Goal: Find specific page/section: Find specific page/section

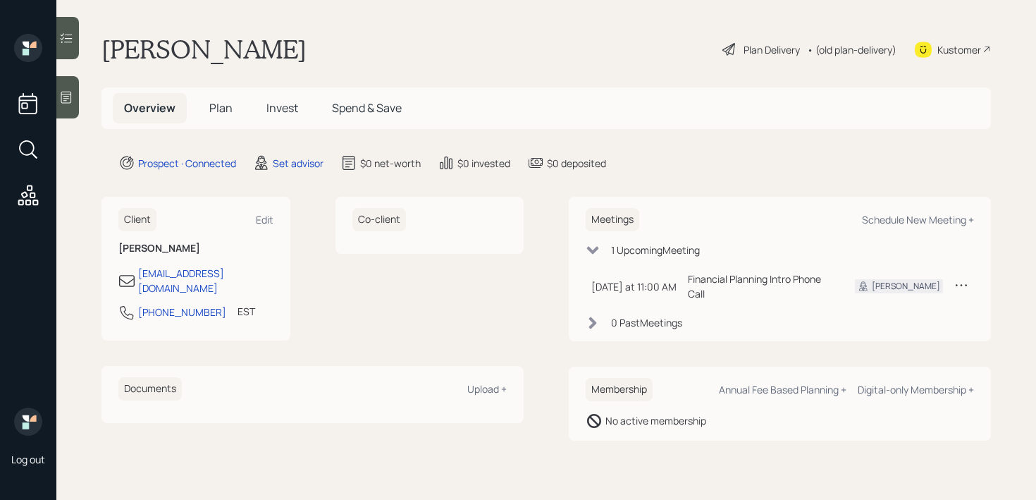
click at [71, 99] on icon at bounding box center [66, 97] width 14 height 14
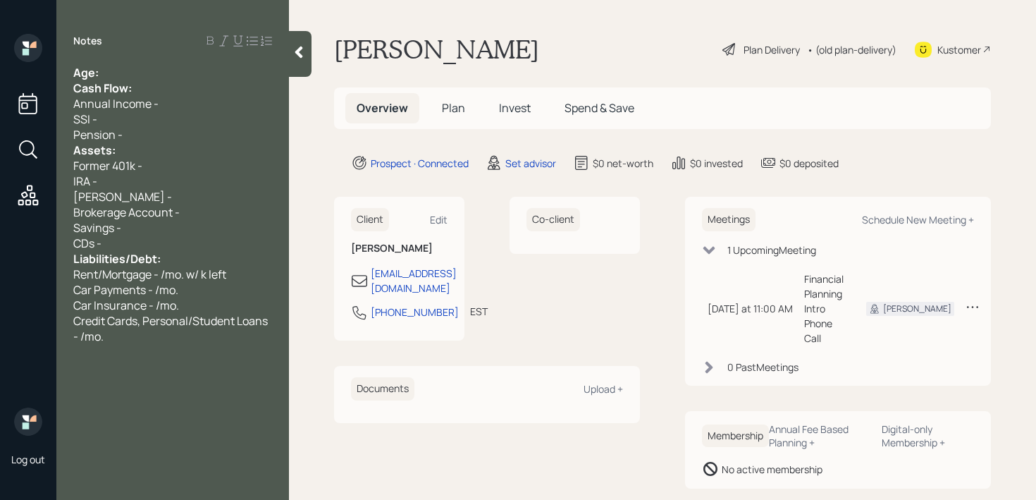
click at [135, 77] on div "Age:" at bounding box center [172, 73] width 199 height 16
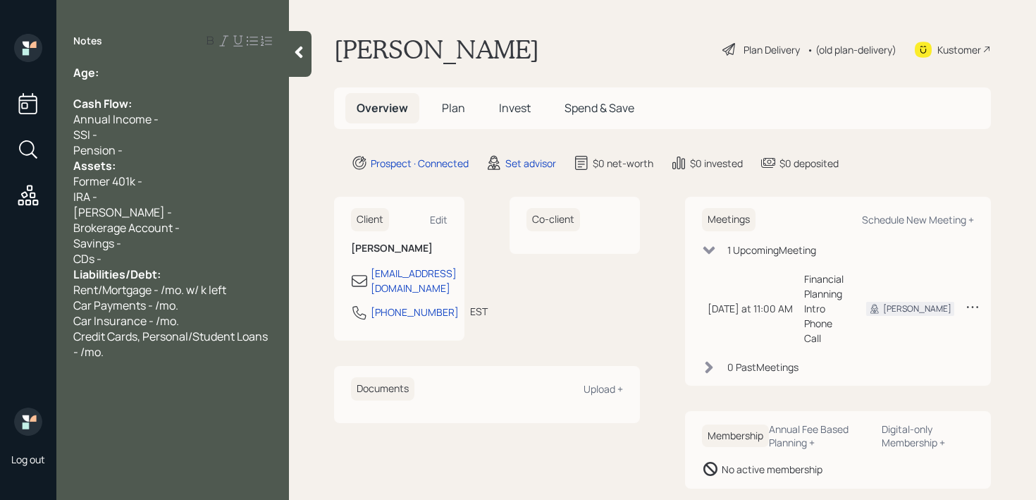
click at [151, 149] on div "Pension -" at bounding box center [172, 150] width 199 height 16
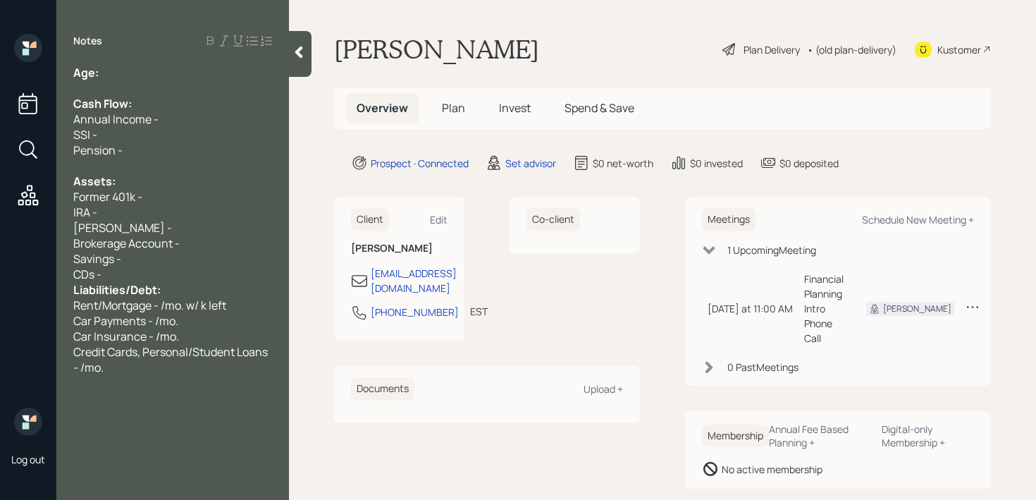
click at [179, 269] on div "CDs -" at bounding box center [172, 274] width 199 height 16
